Goal: Find contact information: Find contact information

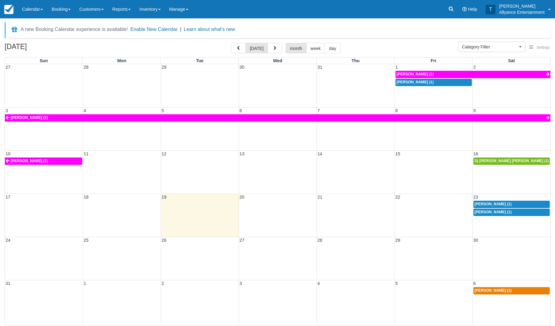
select select
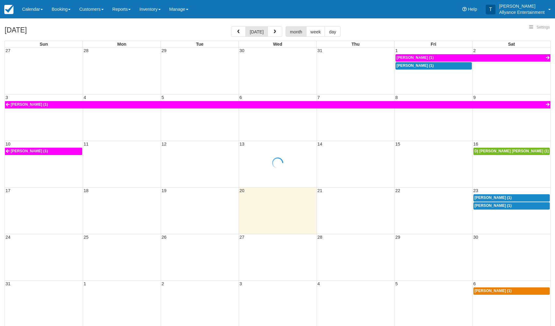
select select
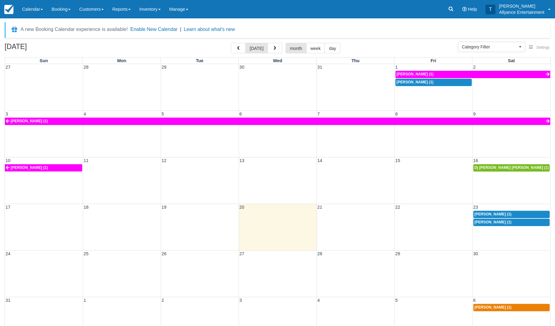
scroll to position [0, 0]
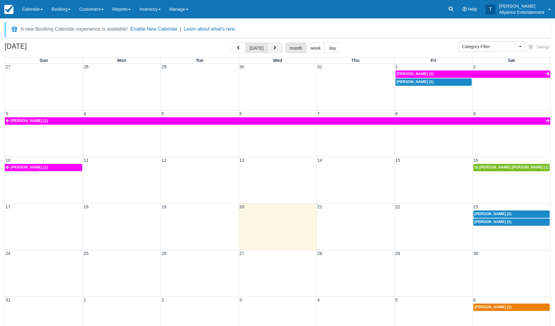
click at [278, 46] on button "button" at bounding box center [274, 48] width 15 height 10
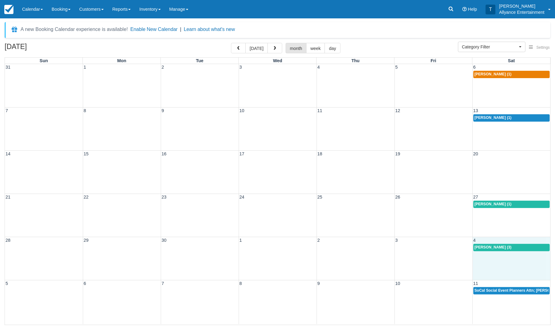
click at [507, 261] on div "28 29 30 1 2 3 4 [PERSON_NAME] (3)" at bounding box center [277, 258] width 545 height 43
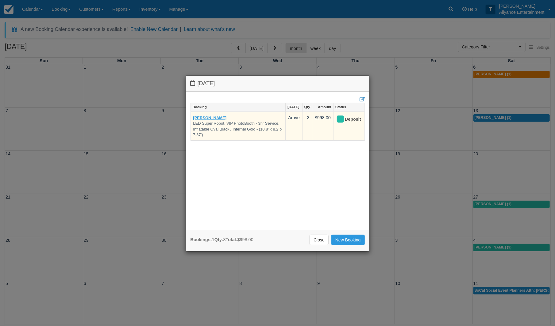
click at [209, 117] on link "[PERSON_NAME]" at bounding box center [209, 118] width 33 height 5
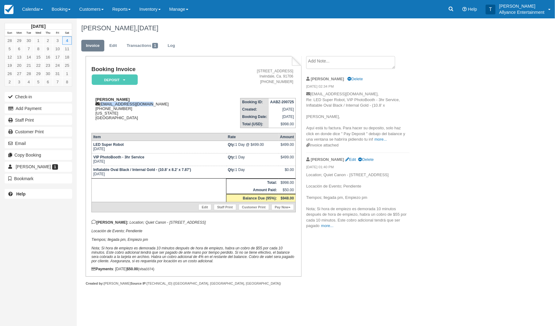
drag, startPoint x: 100, startPoint y: 105, endPoint x: 146, endPoint y: 105, distance: 45.4
click at [146, 105] on div "Evelin Molina emolina16@hotmail.com 1 (702) 504-5660 California United States" at bounding box center [150, 108] width 119 height 23
copy div "emolina16@hotmail.com"
